Goal: Transaction & Acquisition: Purchase product/service

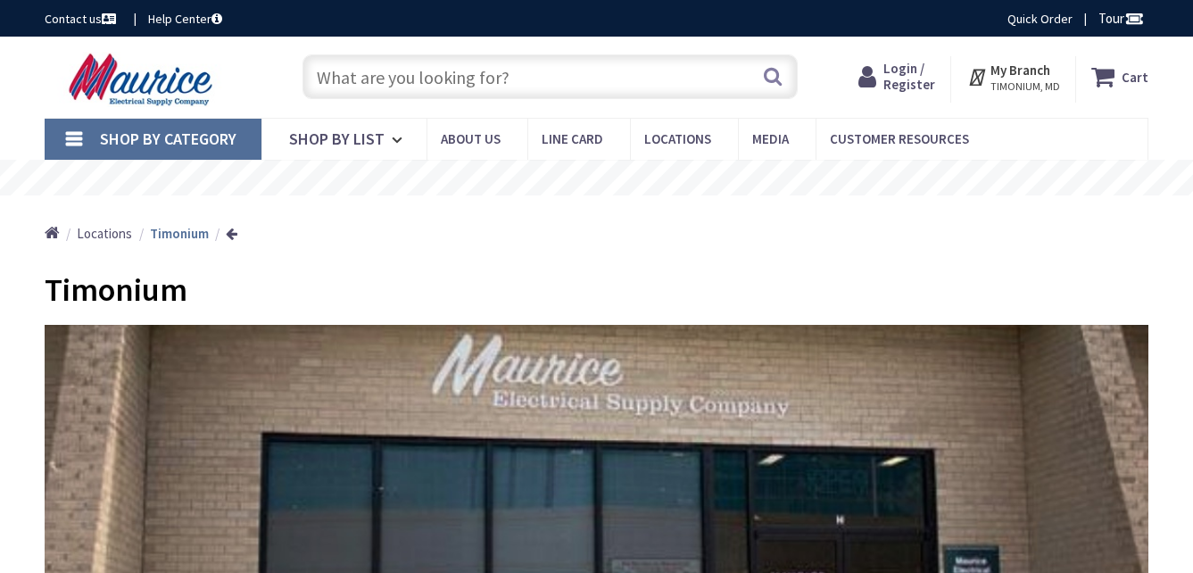
click at [493, 67] on input "text" at bounding box center [550, 76] width 495 height 45
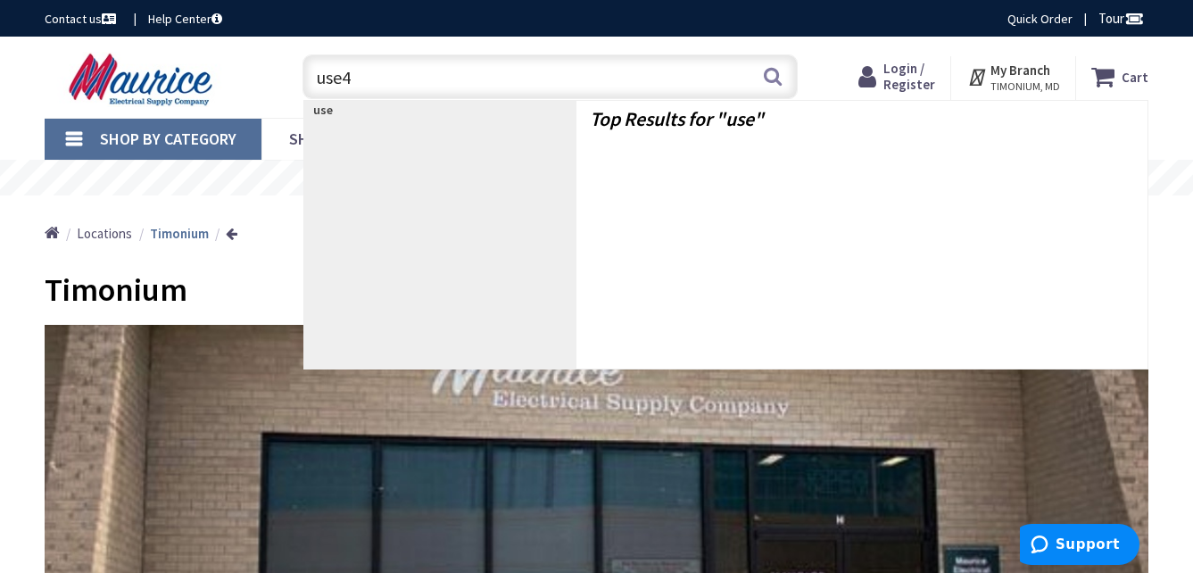
type input "use40"
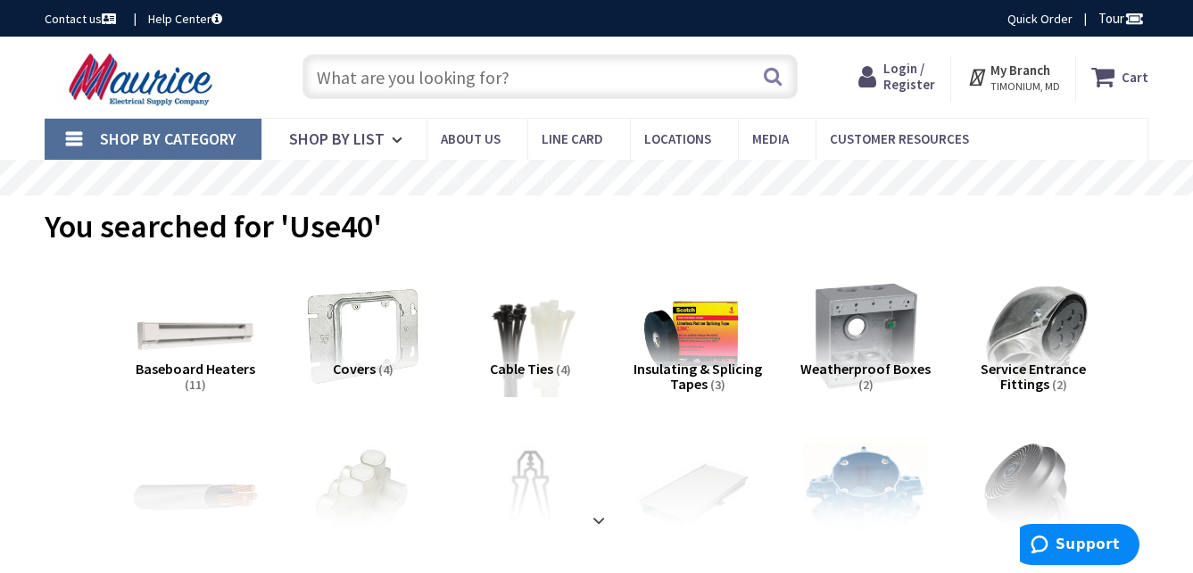
click at [450, 77] on input "text" at bounding box center [550, 76] width 495 height 45
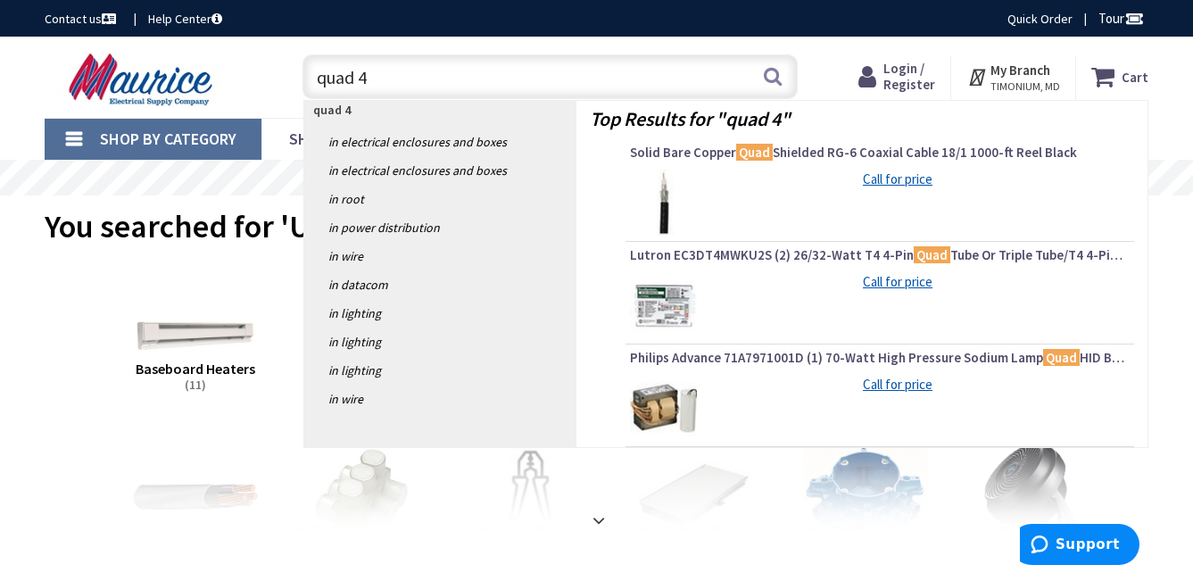
type input "quad 40"
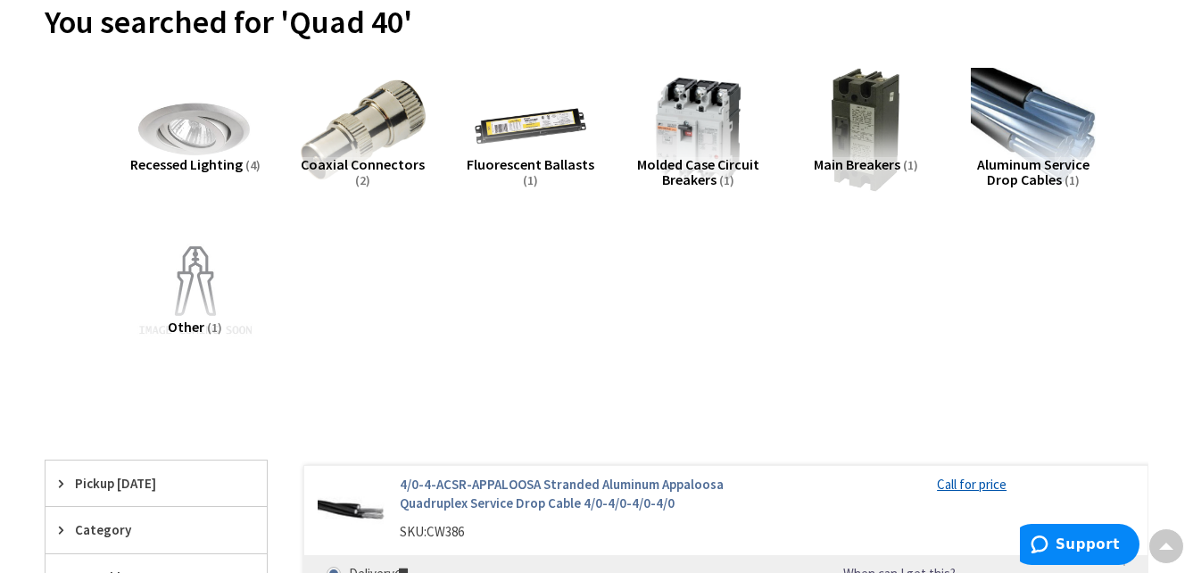
scroll to position [21, 0]
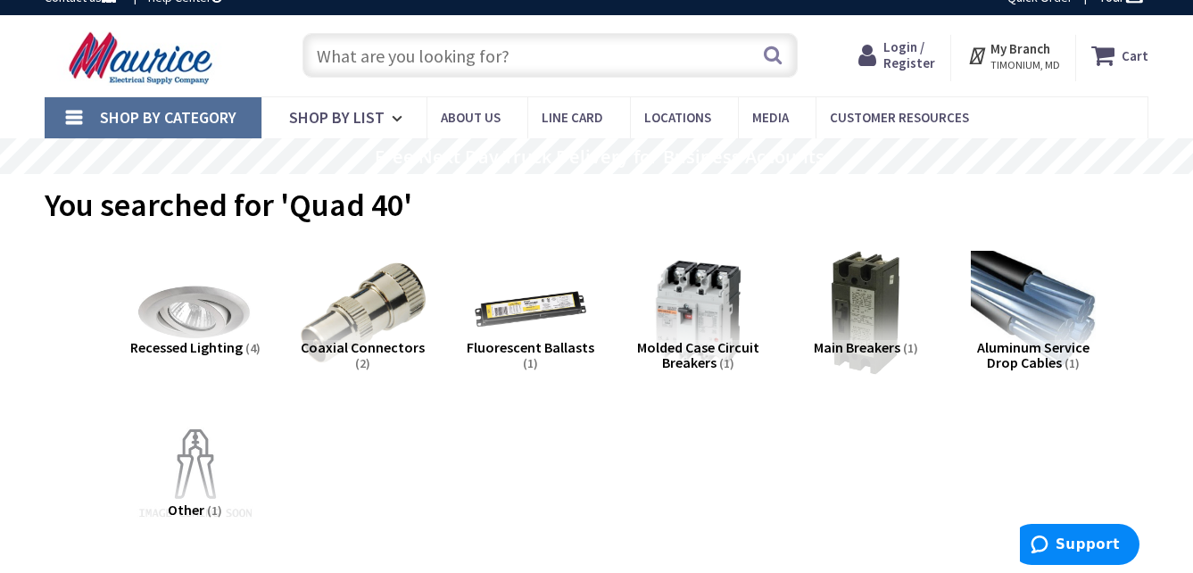
click at [419, 49] on input "text" at bounding box center [550, 55] width 495 height 45
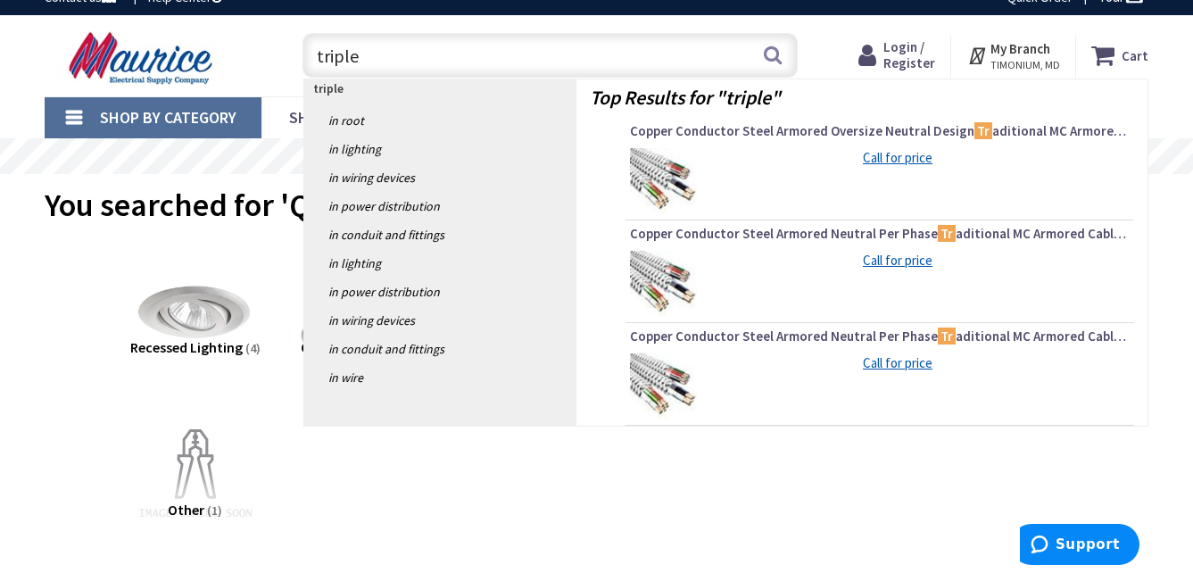
type input "triplex"
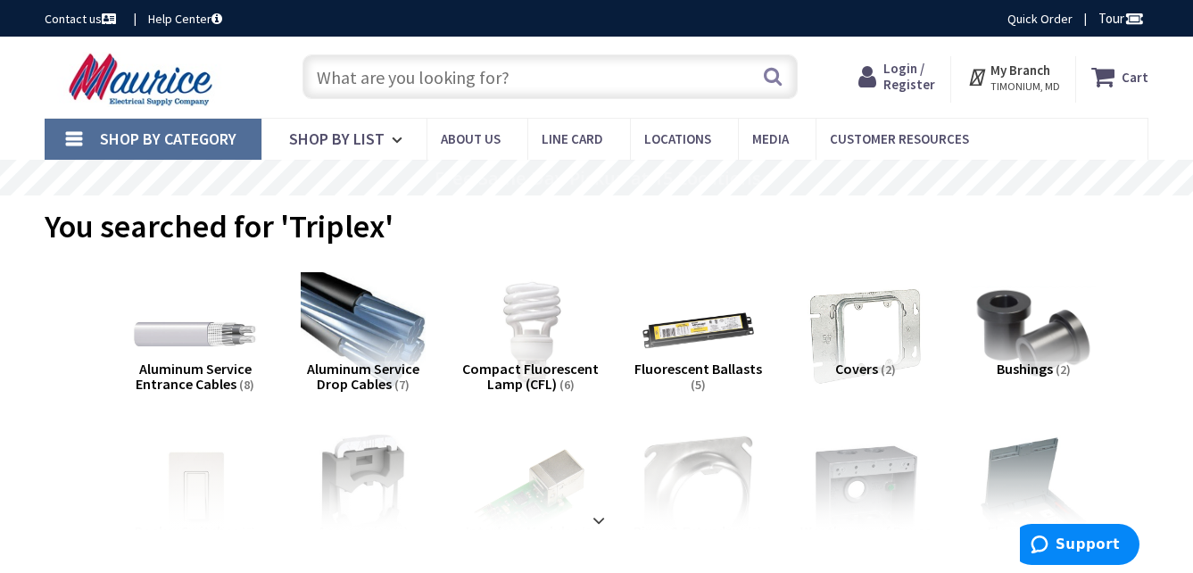
click at [391, 82] on input "text" at bounding box center [550, 76] width 495 height 45
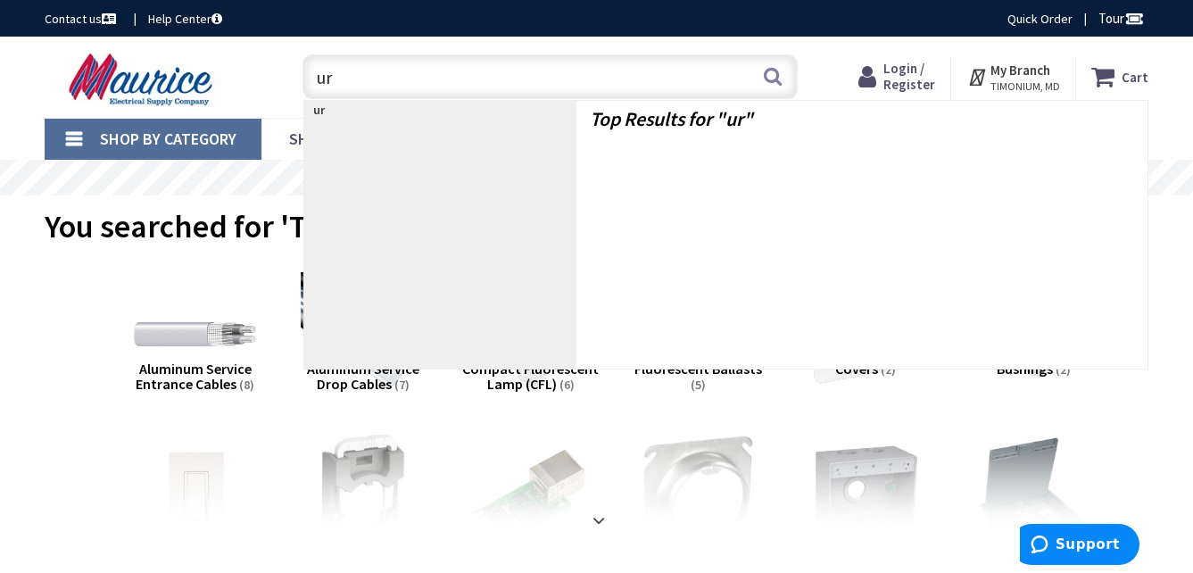
type input "urd"
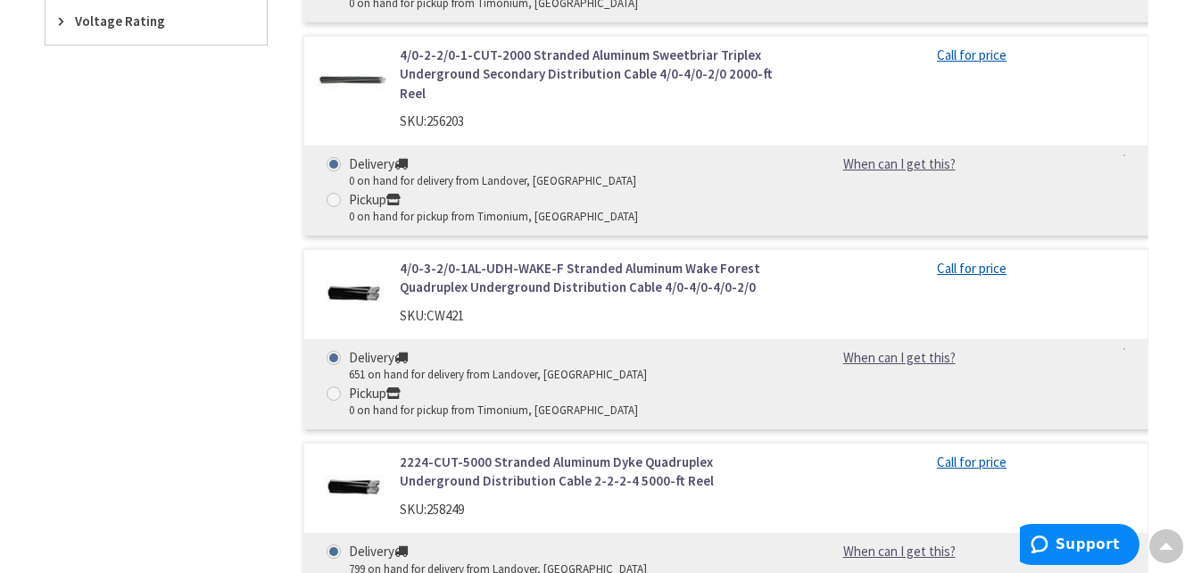
scroll to position [892, 0]
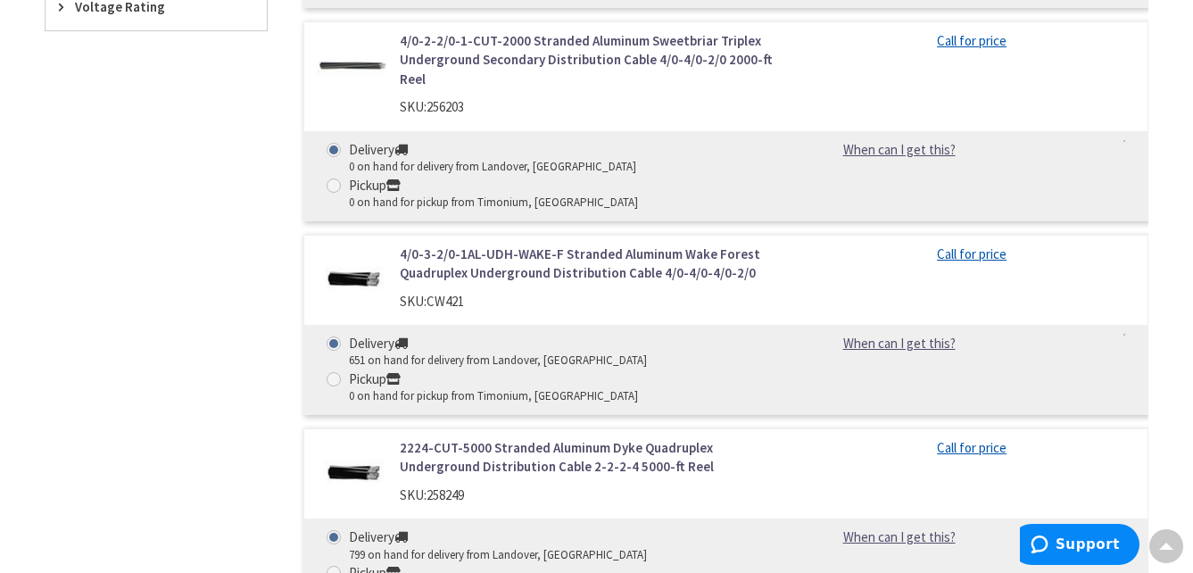
click at [586, 245] on link "4/0-3-2/0-1AL-UDH-WAKE-F Stranded Aluminum Wake Forest Quadruplex Underground D…" at bounding box center [591, 264] width 383 height 38
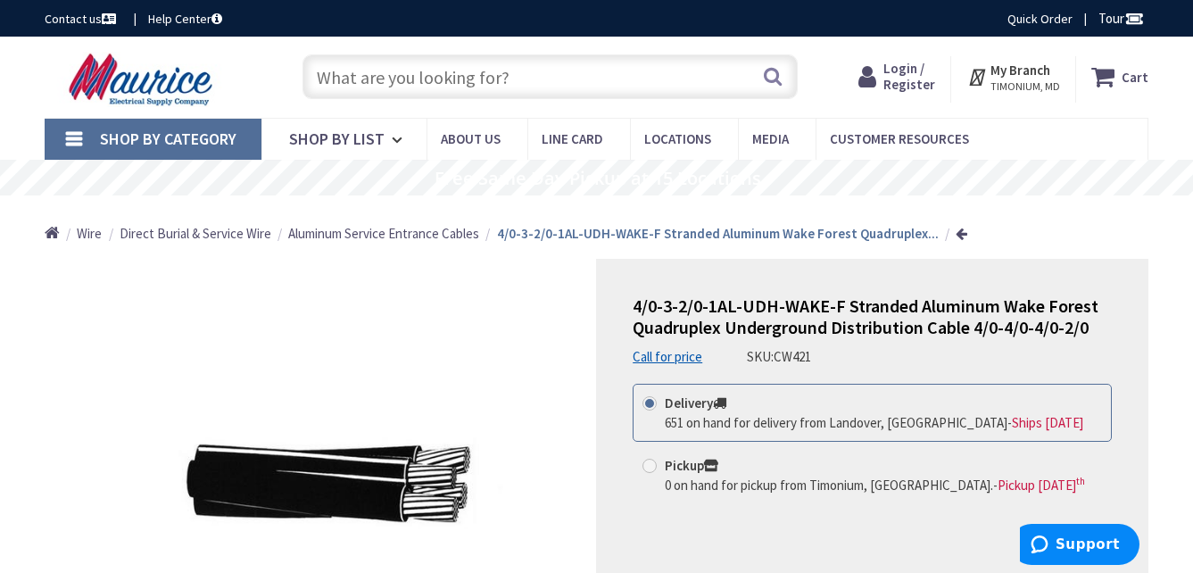
click at [351, 75] on input "text" at bounding box center [550, 76] width 495 height 45
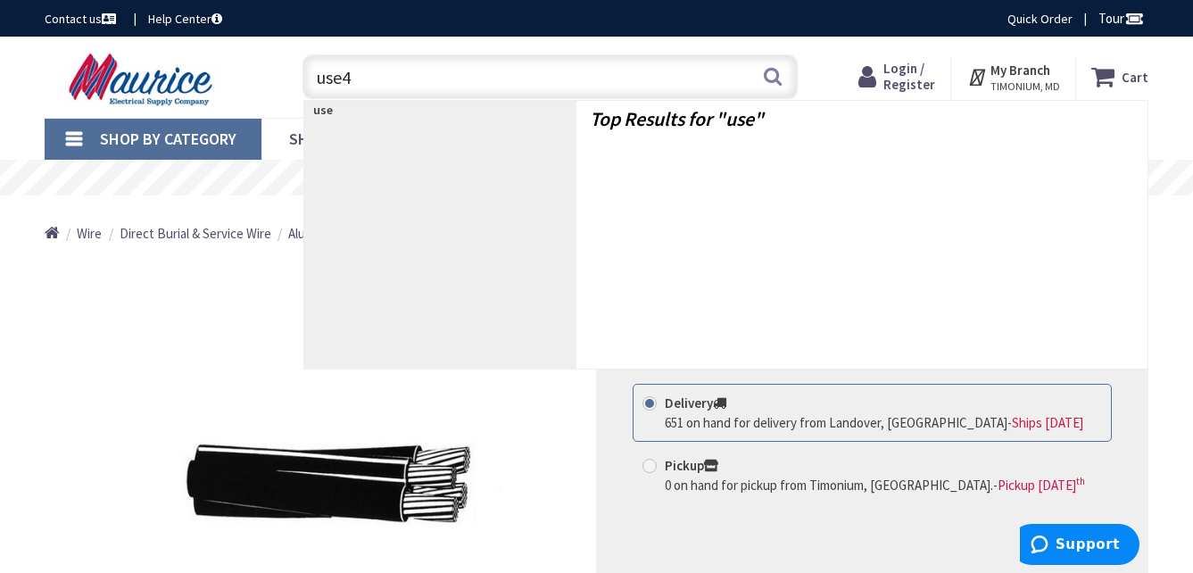
type input "use40"
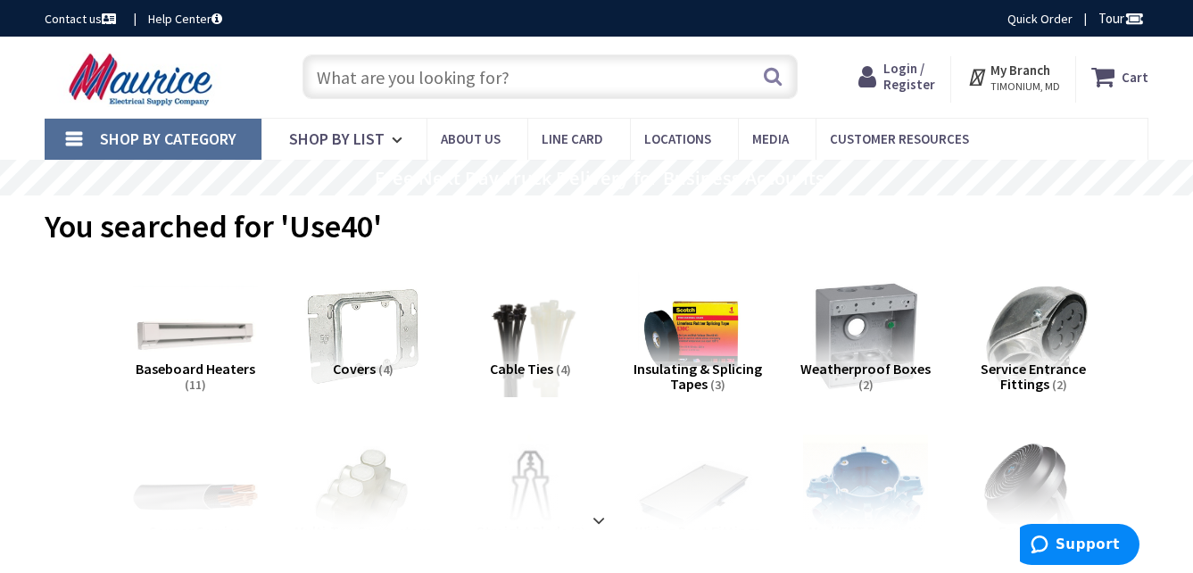
click at [379, 93] on input "text" at bounding box center [550, 76] width 495 height 45
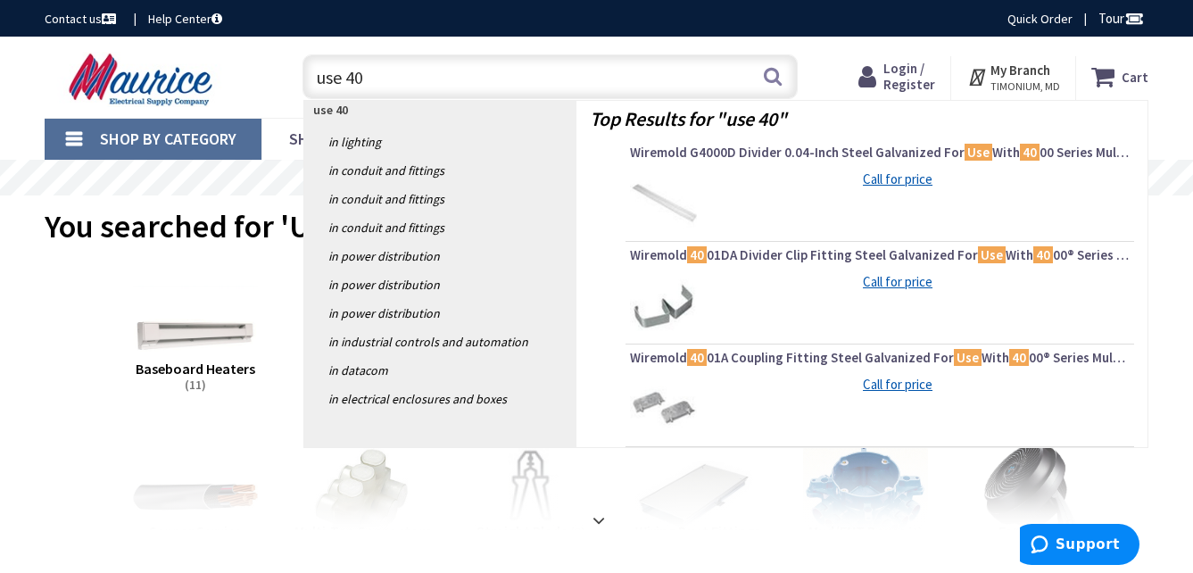
click at [351, 79] on input "use 40" at bounding box center [550, 76] width 495 height 45
type input "use 4/0"
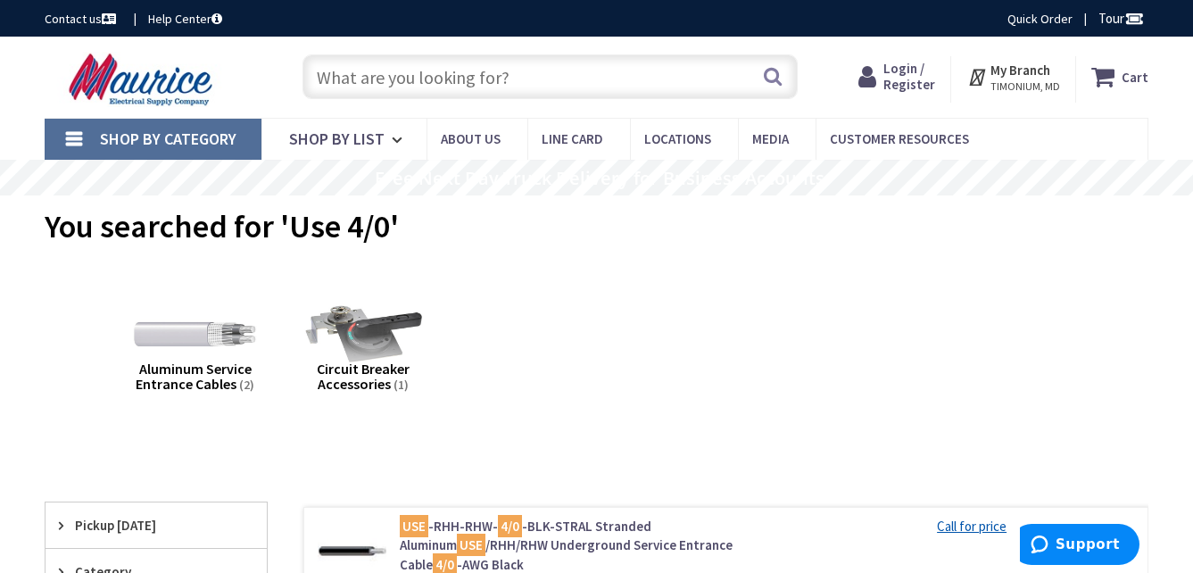
click at [1045, 79] on span "TIMONIUM, MD" at bounding box center [1026, 86] width 70 height 14
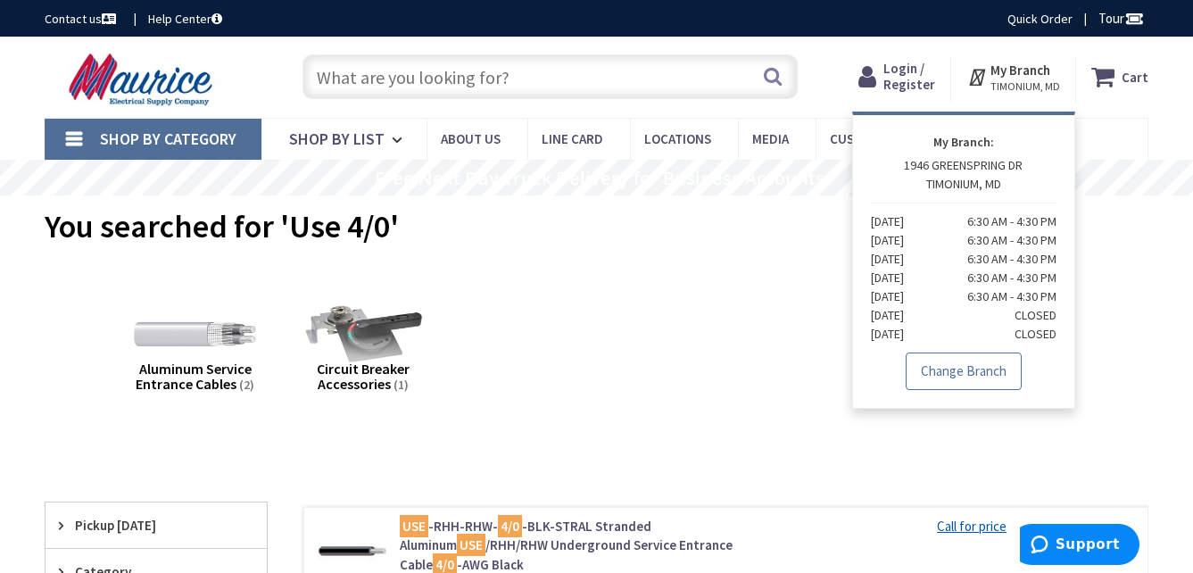
click at [954, 379] on link "Change Branch" at bounding box center [964, 370] width 116 height 37
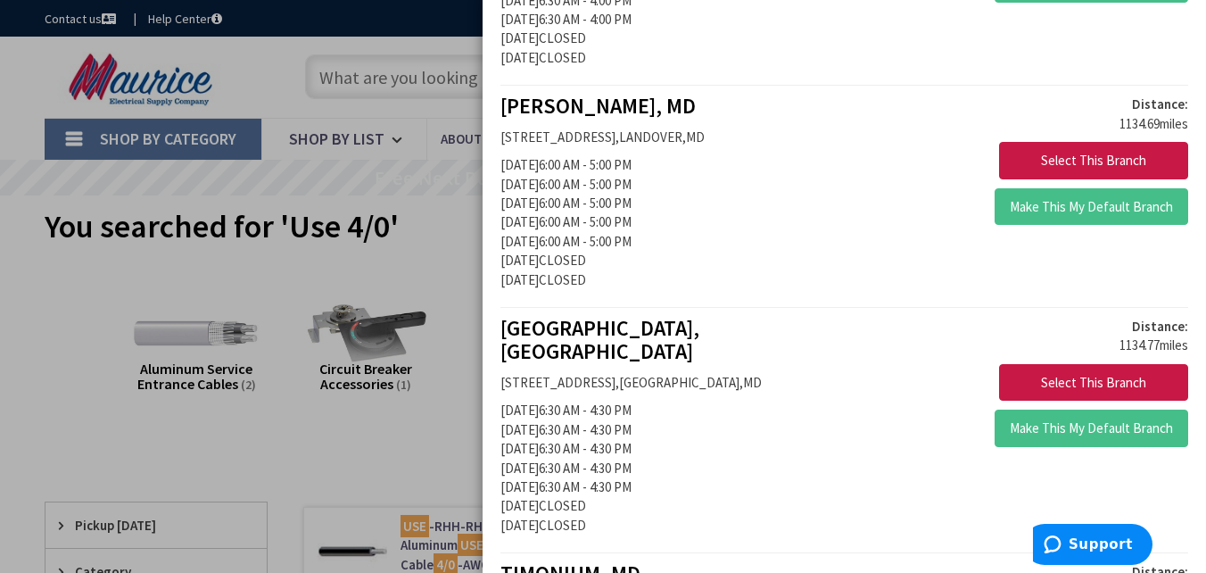
scroll to position [2231, 0]
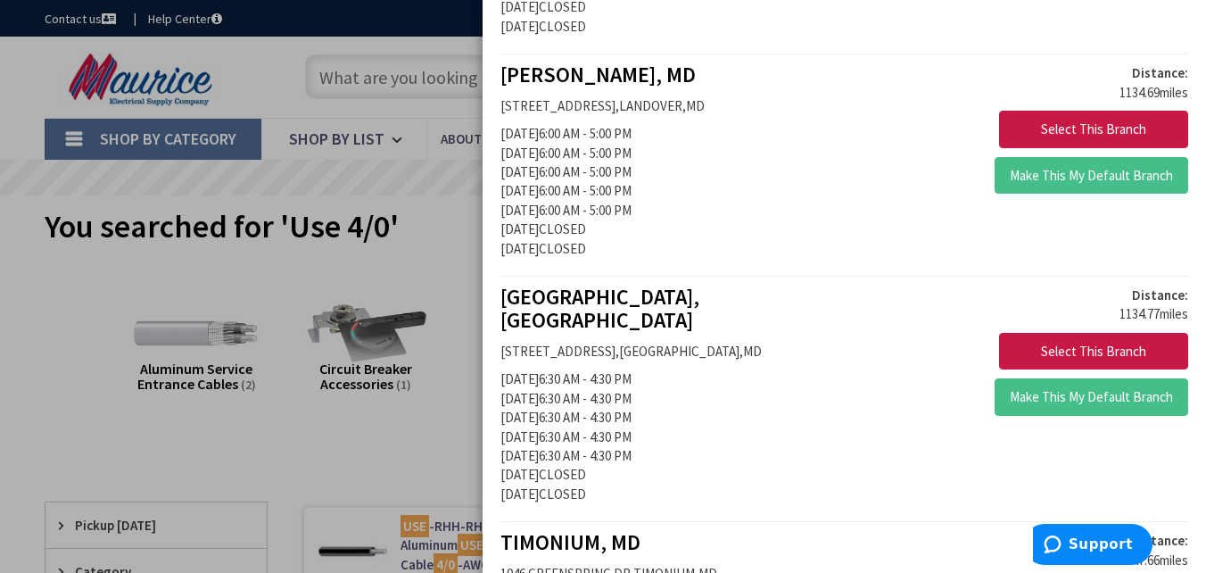
drag, startPoint x: 1033, startPoint y: 427, endPoint x: 806, endPoint y: 228, distance: 302.3
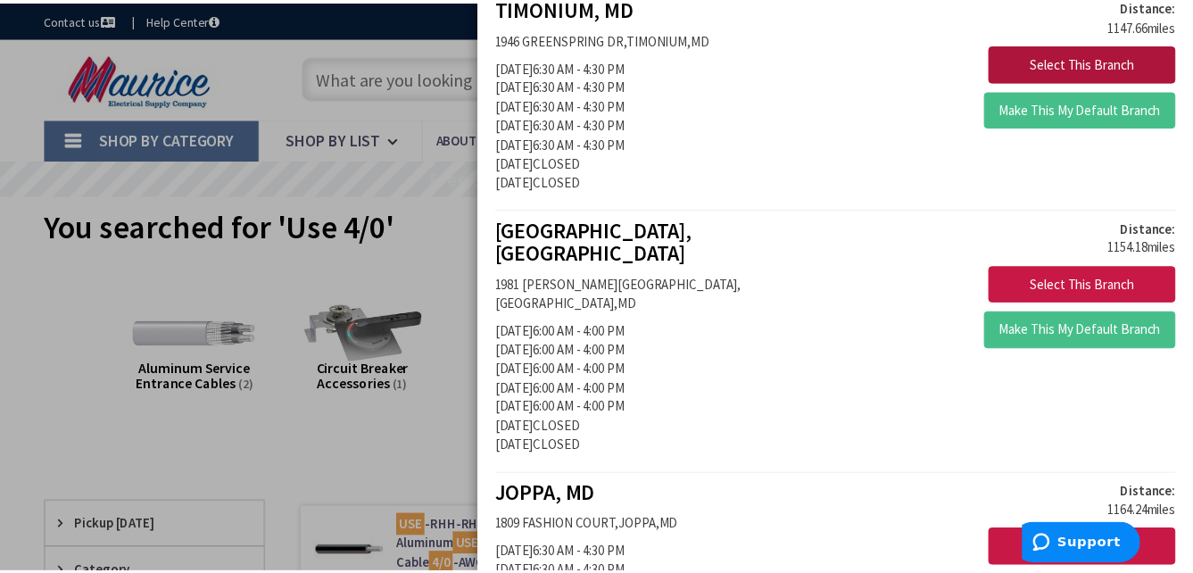
scroll to position [2766, 0]
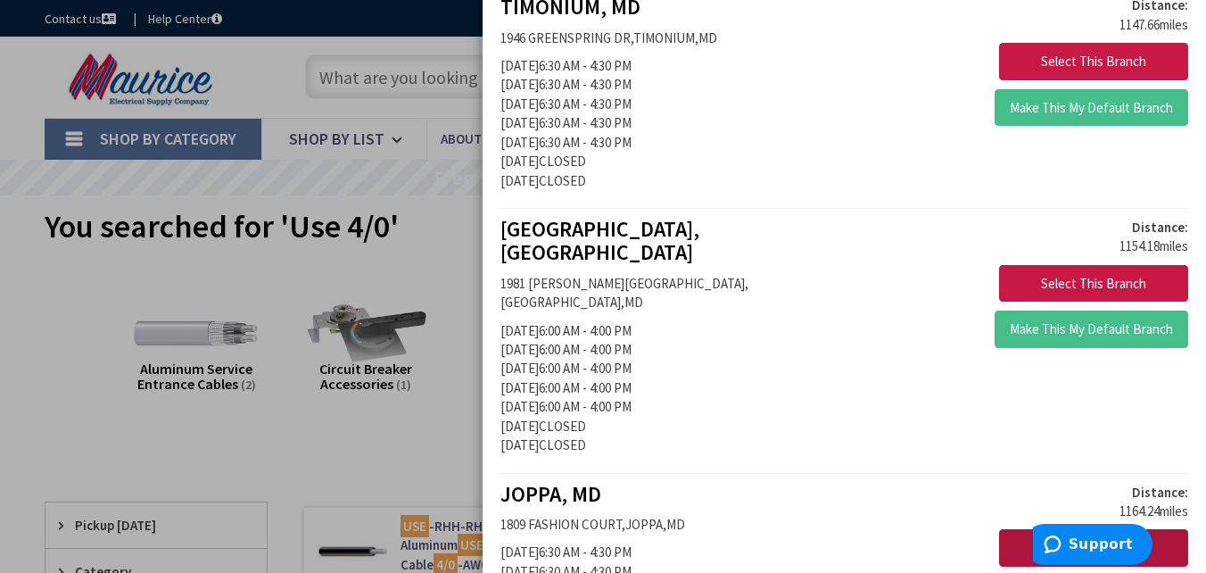
click at [1076, 529] on button "Select This Branch" at bounding box center [1093, 547] width 189 height 37
